Goal: Go to known website: Go to known website

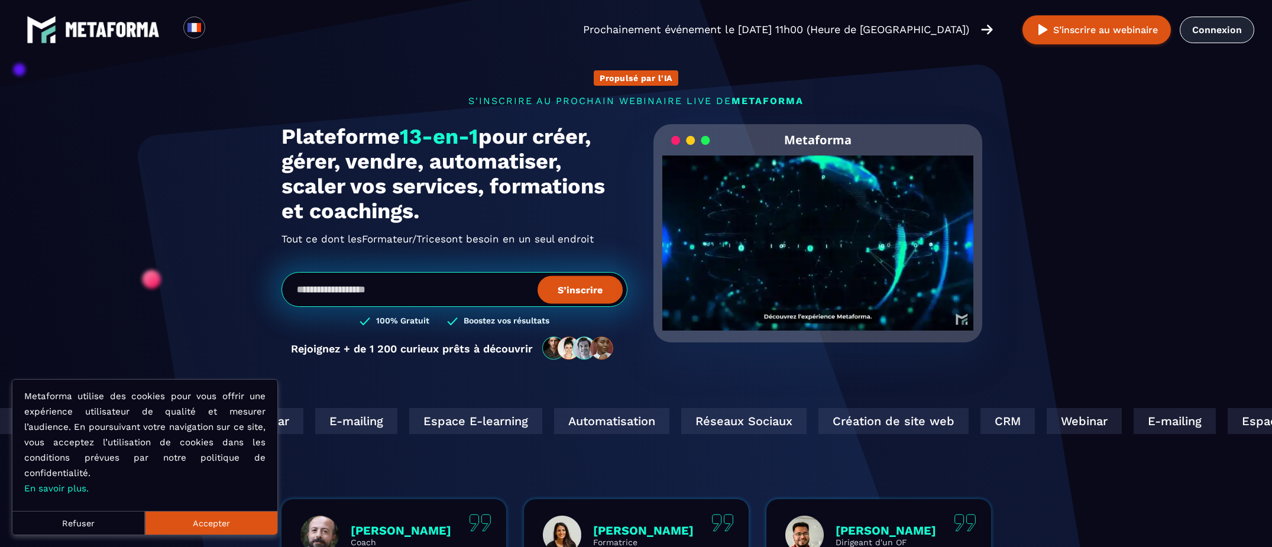
click at [1225, 31] on link "Connexion" at bounding box center [1216, 30] width 74 height 27
